Goal: Communication & Community: Answer question/provide support

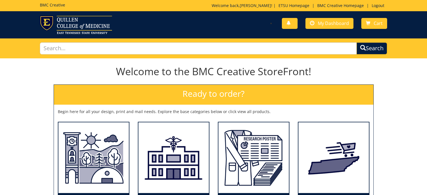
scroll to position [16, 0]
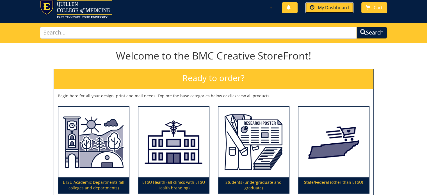
click at [320, 5] on span "My Dashboard" at bounding box center [333, 7] width 31 height 6
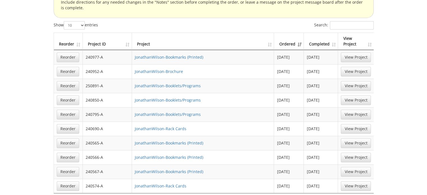
scroll to position [395, 0]
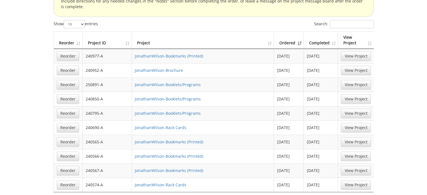
click at [349, 80] on link "View Project" at bounding box center [356, 85] width 30 height 10
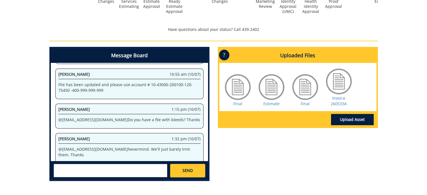
scroll to position [208, 0]
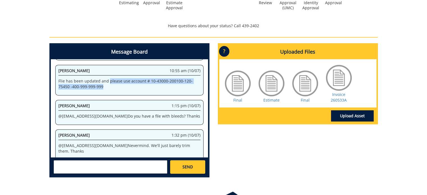
drag, startPoint x: 107, startPoint y: 79, endPoint x: 165, endPoint y: 89, distance: 58.4
click at [165, 89] on div "Jonathan Wilson 10:55 am (10/07) Flie has been updated and please use account #…" at bounding box center [129, 80] width 148 height 31
copy p "please use account # 10-43000-200100-120-75450 -400-999-999-999"
click at [169, 88] on p "Flie has been updated and please use account # 10-43000-200100-120-75450 -400-9…" at bounding box center [129, 83] width 142 height 11
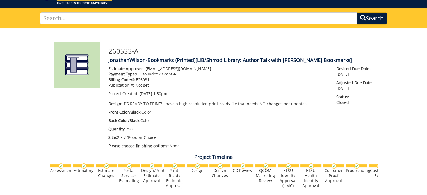
scroll to position [0, 0]
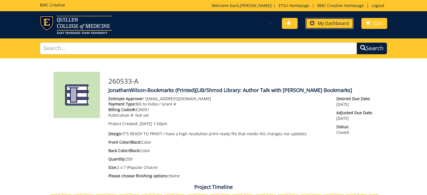
click at [336, 24] on span "My Dashboard" at bounding box center [333, 23] width 31 height 6
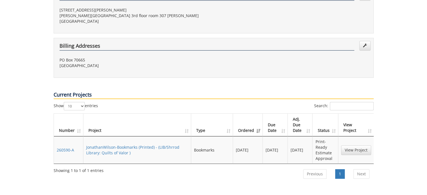
scroll to position [169, 0]
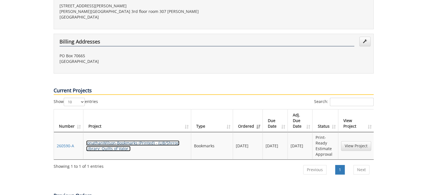
click at [98, 140] on link "JonathanWilson-Bookmarks (Printed) - (LIB/Shrrod Library: Quilts of Valor )" at bounding box center [132, 145] width 93 height 11
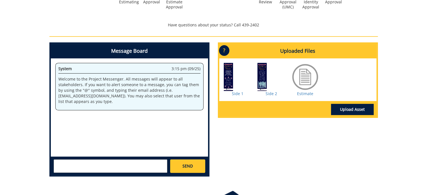
scroll to position [213, 0]
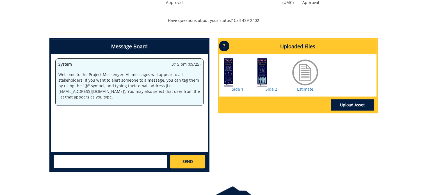
click at [116, 161] on textarea at bounding box center [111, 161] width 114 height 13
paste textarea "please use account # 10-43000-200100-120-75450 -400-999-999-999"
click at [56, 156] on textarea "please use account # 10-43000-200100-120-75450 -400-999-999-999" at bounding box center [111, 161] width 114 height 13
type textarea "Please use account # 10-43000-200100-120-75450 -400-999-999-999"
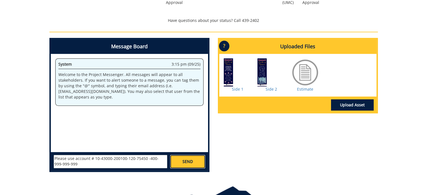
click at [184, 157] on link "SEND" at bounding box center [187, 161] width 35 height 13
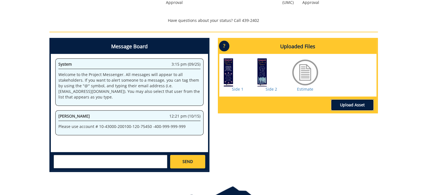
click at [355, 104] on link "Upload Asset" at bounding box center [352, 104] width 43 height 11
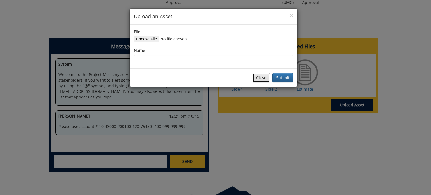
click at [262, 78] on button "Close" at bounding box center [261, 78] width 17 height 10
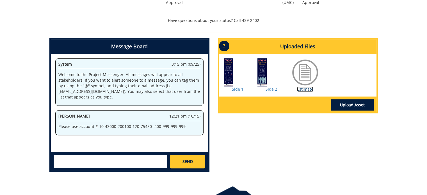
click at [312, 86] on link "Estimate" at bounding box center [305, 88] width 16 height 5
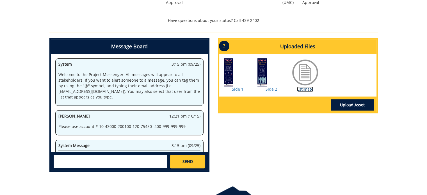
scroll to position [68, 0]
